Goal: Task Accomplishment & Management: Manage account settings

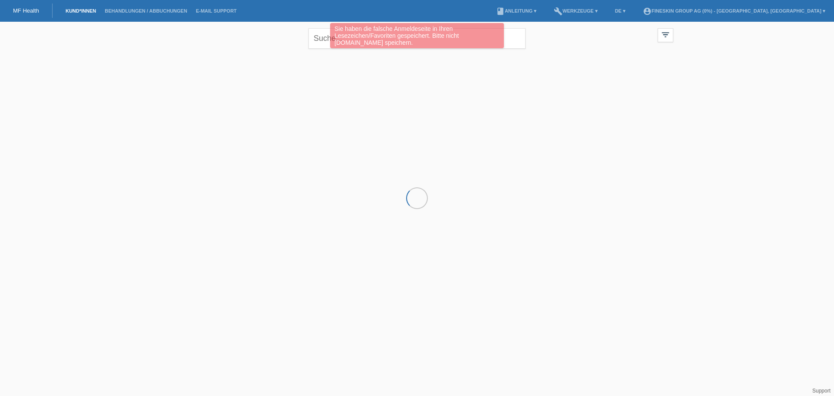
click at [319, 40] on div "Sie haben die falsche Anmeldeseite in Ihren Lesezeichen/Favoriten gespeichert. …" at bounding box center [417, 36] width 501 height 27
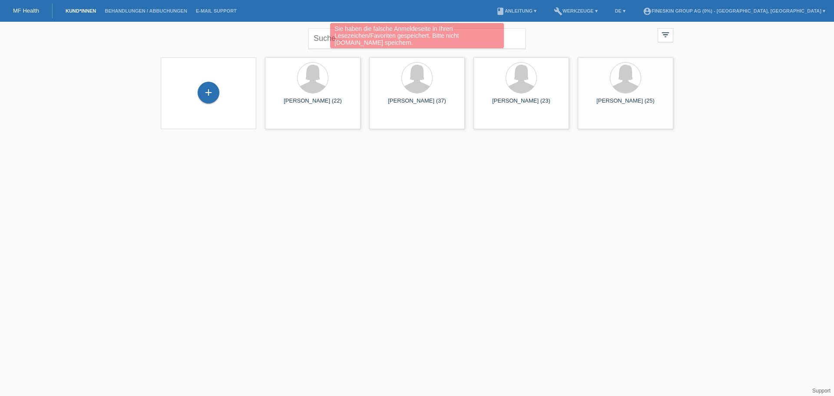
click at [320, 38] on div "Sie haben die falsche Anmeldeseite in Ihren Lesezeichen/Favoriten gespeichert. …" at bounding box center [417, 36] width 501 height 27
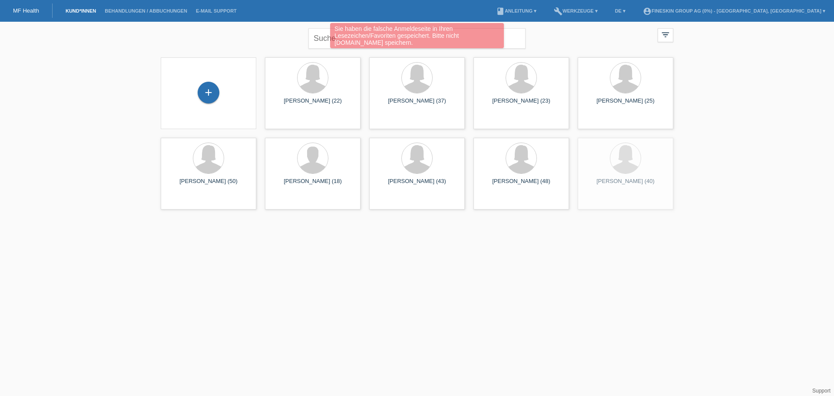
click at [294, 38] on div "Sie haben die falsche Anmeldeseite in Ihren Lesezeichen/Favoriten gespeichert. …" at bounding box center [417, 36] width 501 height 27
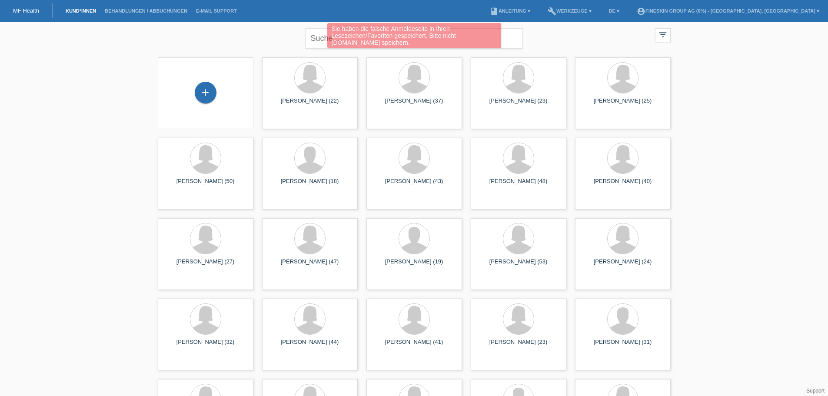
click at [315, 37] on div "Sie haben die falsche Anmeldeseite in Ihren Lesezeichen/Favoriten gespeichert. …" at bounding box center [414, 36] width 497 height 27
click at [504, 38] on div "Sie haben die falsche Anmeldeseite in Ihren Lesezeichen/Favoriten gespeichert. …" at bounding box center [414, 36] width 497 height 27
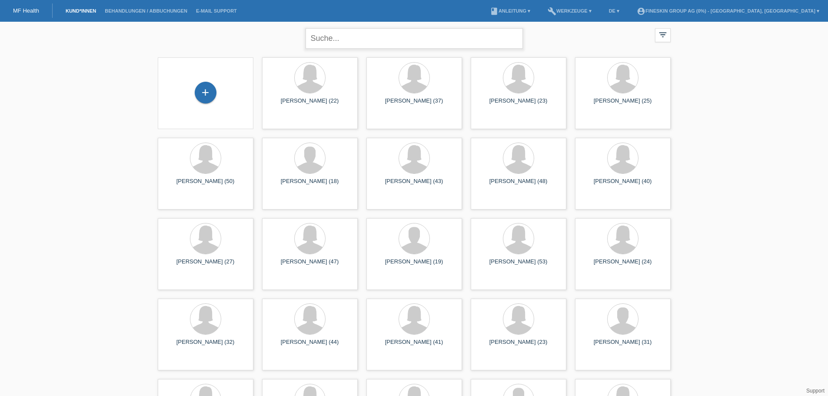
click at [425, 38] on input "text" at bounding box center [414, 38] width 217 height 20
type input "ineva"
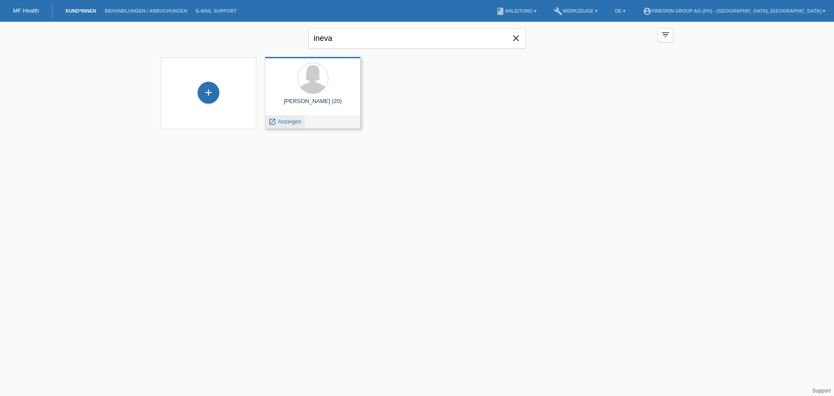
click at [293, 123] on span "Anzeigen" at bounding box center [289, 121] width 23 height 7
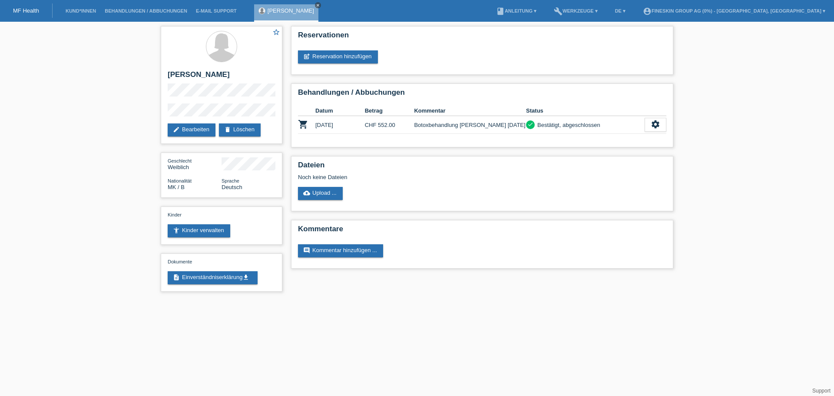
click at [316, 4] on icon "close" at bounding box center [318, 5] width 4 height 4
click at [68, 11] on link "Kund*innen" at bounding box center [80, 10] width 39 height 5
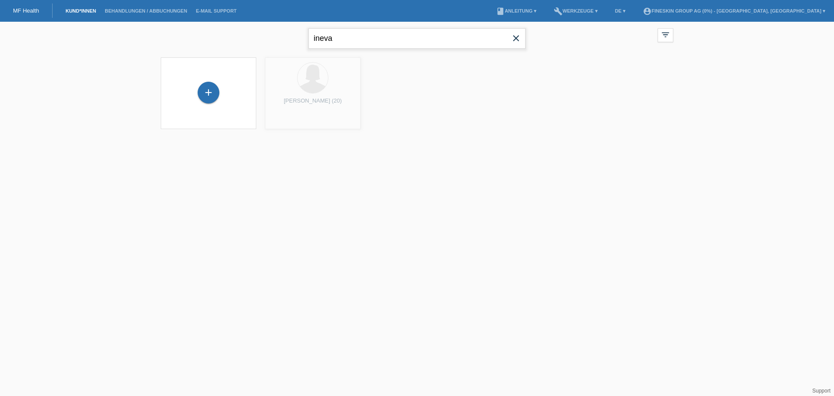
click at [346, 41] on input "ineva" at bounding box center [417, 38] width 217 height 20
type input "i"
type input "suter"
click at [291, 121] on span "Anzeigen" at bounding box center [289, 121] width 23 height 7
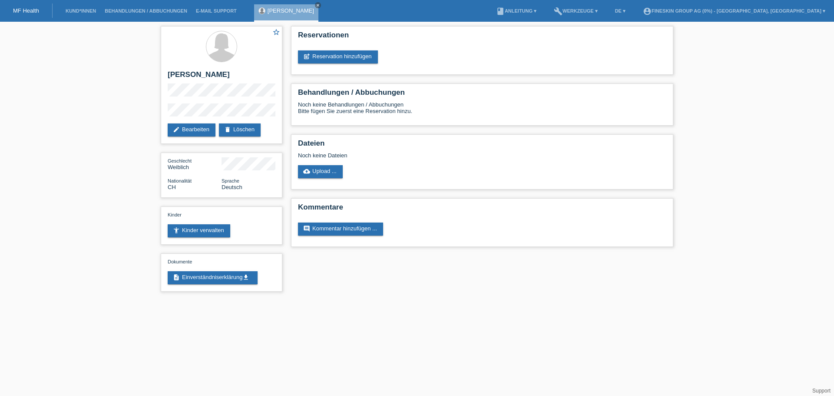
click at [83, 14] on li "Kund*innen" at bounding box center [80, 11] width 39 height 22
click at [87, 11] on link "Kund*innen" at bounding box center [80, 10] width 39 height 5
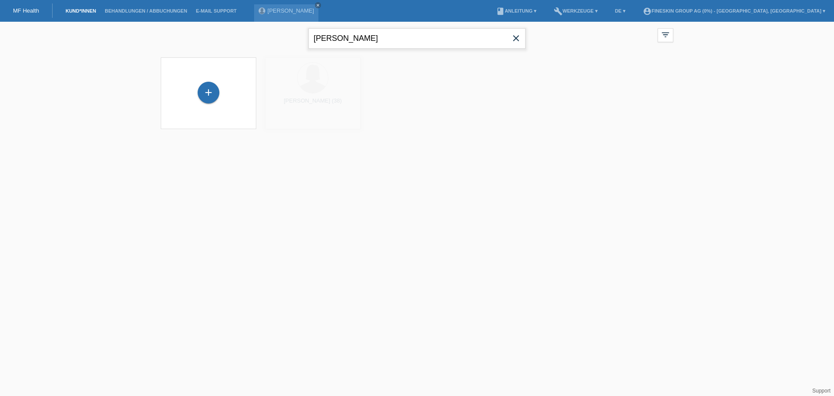
click at [337, 40] on input "[PERSON_NAME]" at bounding box center [417, 38] width 217 height 20
type input "s"
type input "ineva"
click at [293, 120] on span "Anzeigen" at bounding box center [289, 121] width 23 height 7
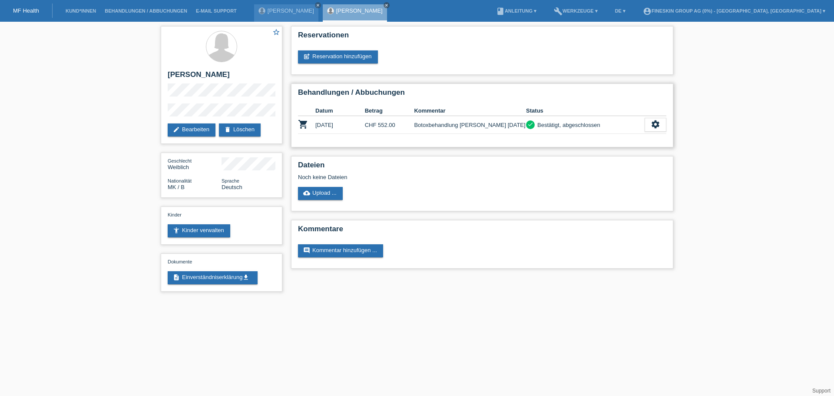
drag, startPoint x: 511, startPoint y: 124, endPoint x: 415, endPoint y: 127, distance: 95.2
click at [415, 127] on td "Botoxbehandlung Dr. Isac 29.08.2025" at bounding box center [470, 125] width 112 height 18
copy td "Botoxbehandlung Dr. Isac 29.08.2025"
click at [282, 13] on link "[PERSON_NAME]" at bounding box center [291, 10] width 47 height 7
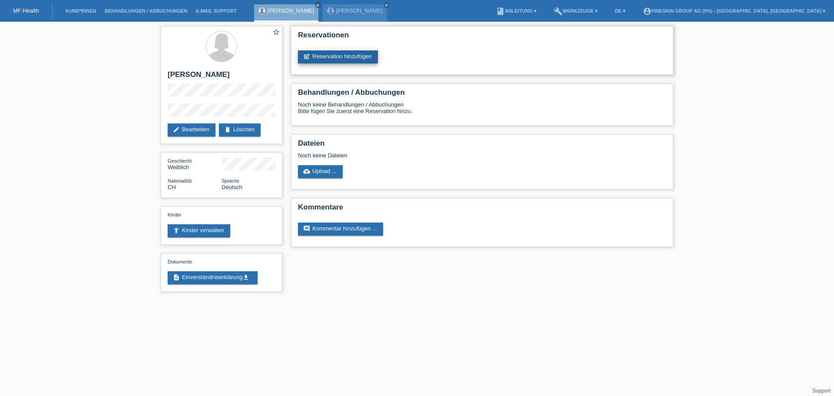
click at [359, 53] on link "post_add Reservation hinzufügen" at bounding box center [338, 56] width 80 height 13
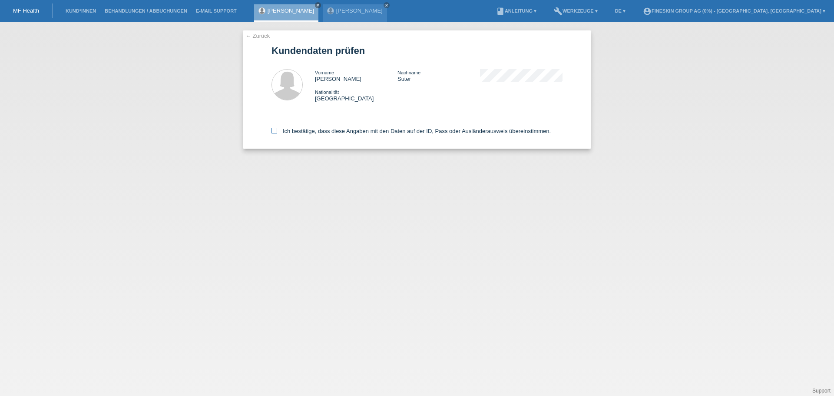
click at [331, 130] on label "Ich bestätige, dass diese Angaben mit den Daten auf der ID, Pass oder Ausländer…" at bounding box center [411, 131] width 279 height 7
click at [277, 130] on input "Ich bestätige, dass diese Angaben mit den Daten auf der ID, Pass oder Ausländer…" at bounding box center [275, 131] width 6 height 6
checkbox input "true"
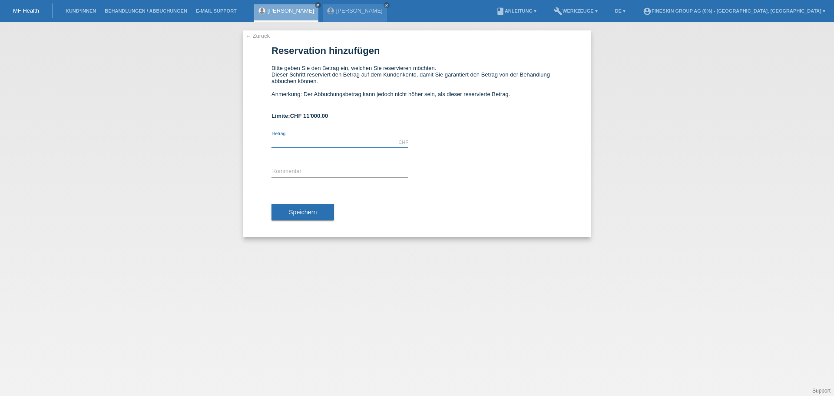
click at [322, 139] on input "text" at bounding box center [340, 142] width 137 height 11
type input "552.00"
click at [296, 171] on input "text" at bounding box center [340, 171] width 137 height 11
paste input "Botoxbehandlung Dr. Isac 29.08.2025"
type input "Botoxbehandlung Dr. Isac 29.08.2025"
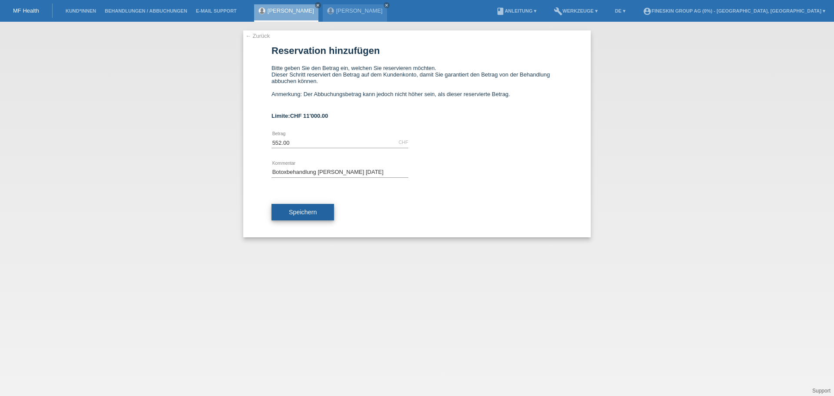
click at [311, 213] on span "Speichern" at bounding box center [303, 212] width 28 height 7
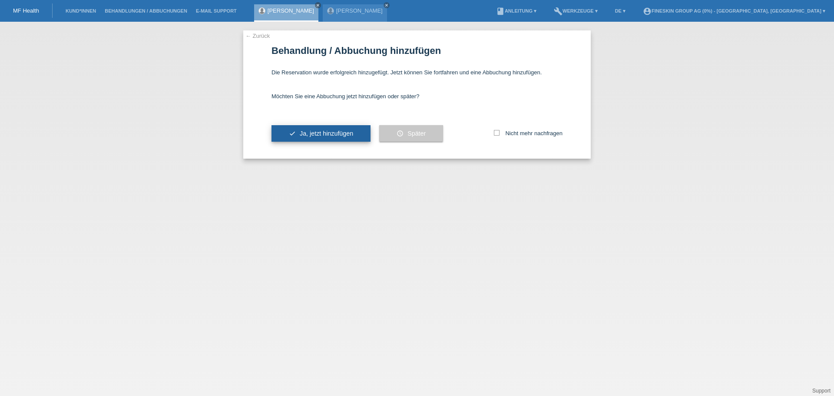
click at [317, 140] on button "check Ja, jetzt hinzufügen" at bounding box center [321, 133] width 99 height 17
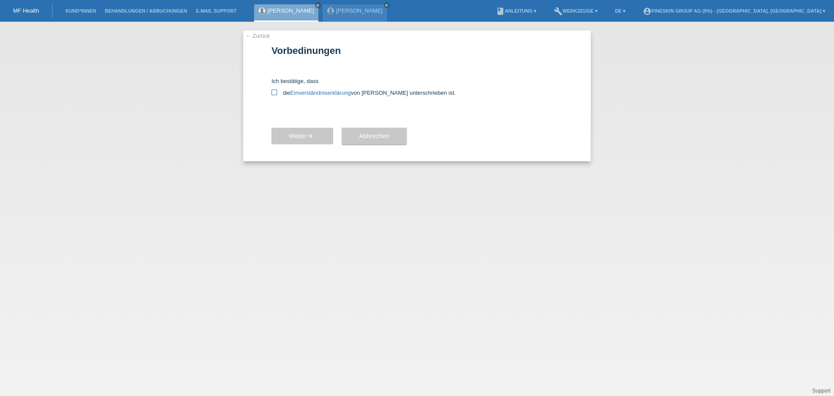
click at [276, 94] on icon at bounding box center [275, 93] width 6 height 6
click at [276, 94] on input "die Einverständniserklärung von der Kundin unterschrieben ist." at bounding box center [275, 93] width 6 height 6
checkbox input "true"
click at [305, 133] on span "Weiter arrow_forward" at bounding box center [302, 136] width 27 height 7
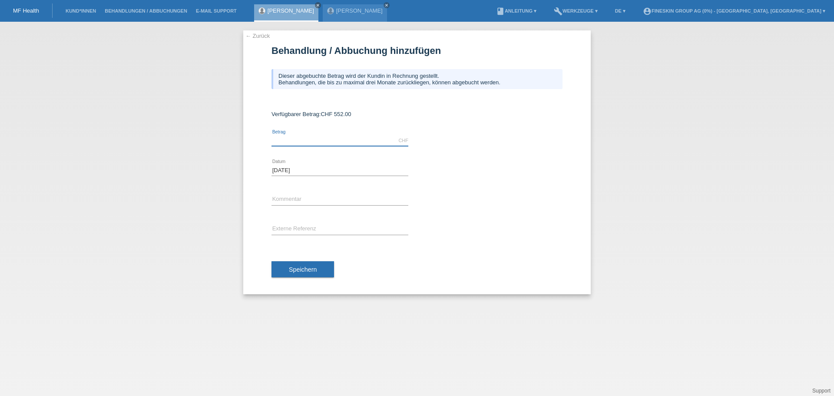
click at [305, 140] on input "text" at bounding box center [340, 140] width 137 height 11
type input "552.00"
click at [291, 196] on input "text" at bounding box center [340, 199] width 137 height 11
paste input "Botoxbehandlung Dr. Isac [DATE]"
type input "Botoxbehandlung Dr. Isac [DATE]"
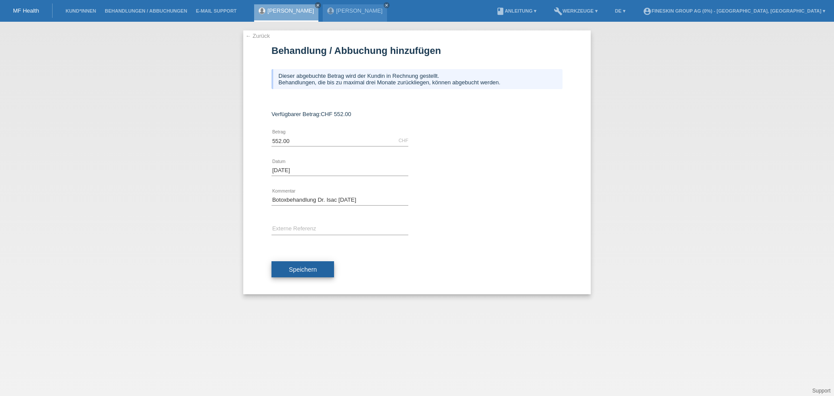
click at [305, 269] on span "Speichern" at bounding box center [303, 269] width 28 height 7
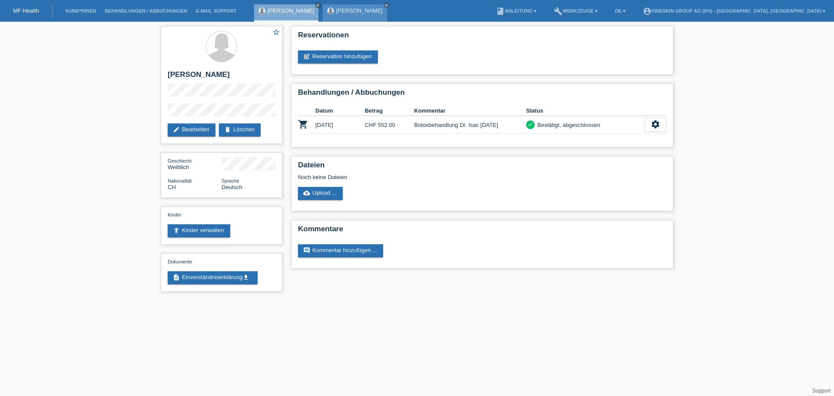
click at [336, 13] on link "[PERSON_NAME]" at bounding box center [359, 10] width 47 height 7
click at [656, 124] on icon "settings" at bounding box center [656, 125] width 10 height 10
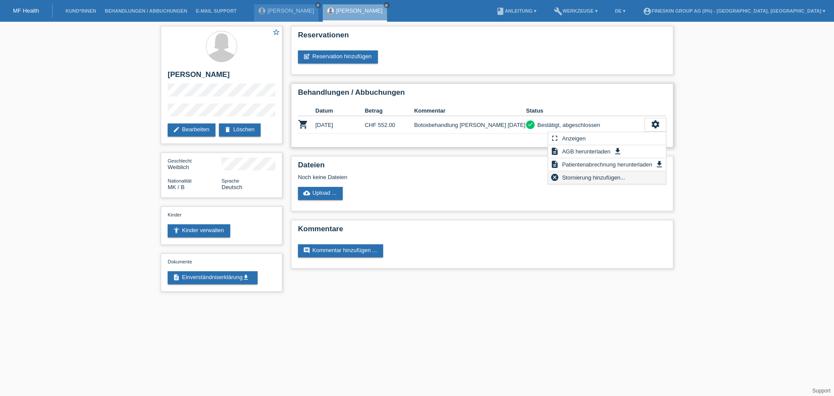
click at [606, 176] on span "Stornierung hinzufügen..." at bounding box center [594, 177] width 66 height 10
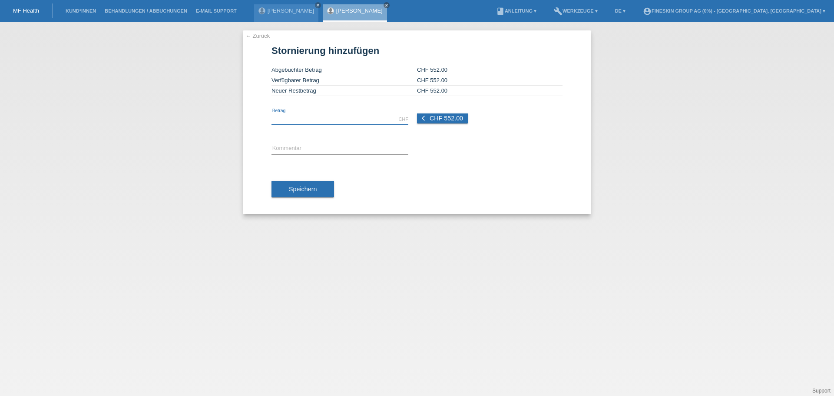
click at [337, 120] on input "text" at bounding box center [340, 119] width 137 height 11
type input "552.00"
click at [304, 148] on input "text" at bounding box center [340, 148] width 137 height 11
drag, startPoint x: 328, startPoint y: 150, endPoint x: 292, endPoint y: 151, distance: 36.5
click at [292, 151] on input "falsche Abrechnung" at bounding box center [340, 148] width 137 height 11
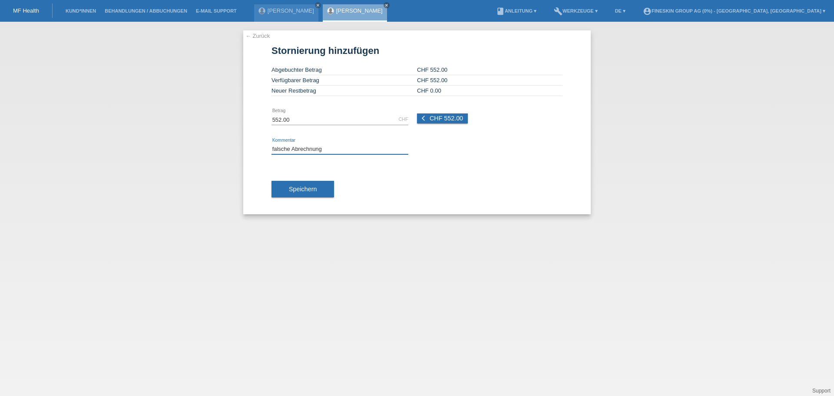
click at [323, 149] on input "falsche Abrechnung" at bounding box center [340, 148] width 137 height 11
drag, startPoint x: 327, startPoint y: 149, endPoint x: 292, endPoint y: 150, distance: 34.4
click at [292, 150] on input "falsche Abrechnung" at bounding box center [340, 148] width 137 height 11
type input "falsche Abrechnung"
click at [308, 191] on span "Speichern" at bounding box center [303, 189] width 28 height 7
